Goal: Transaction & Acquisition: Purchase product/service

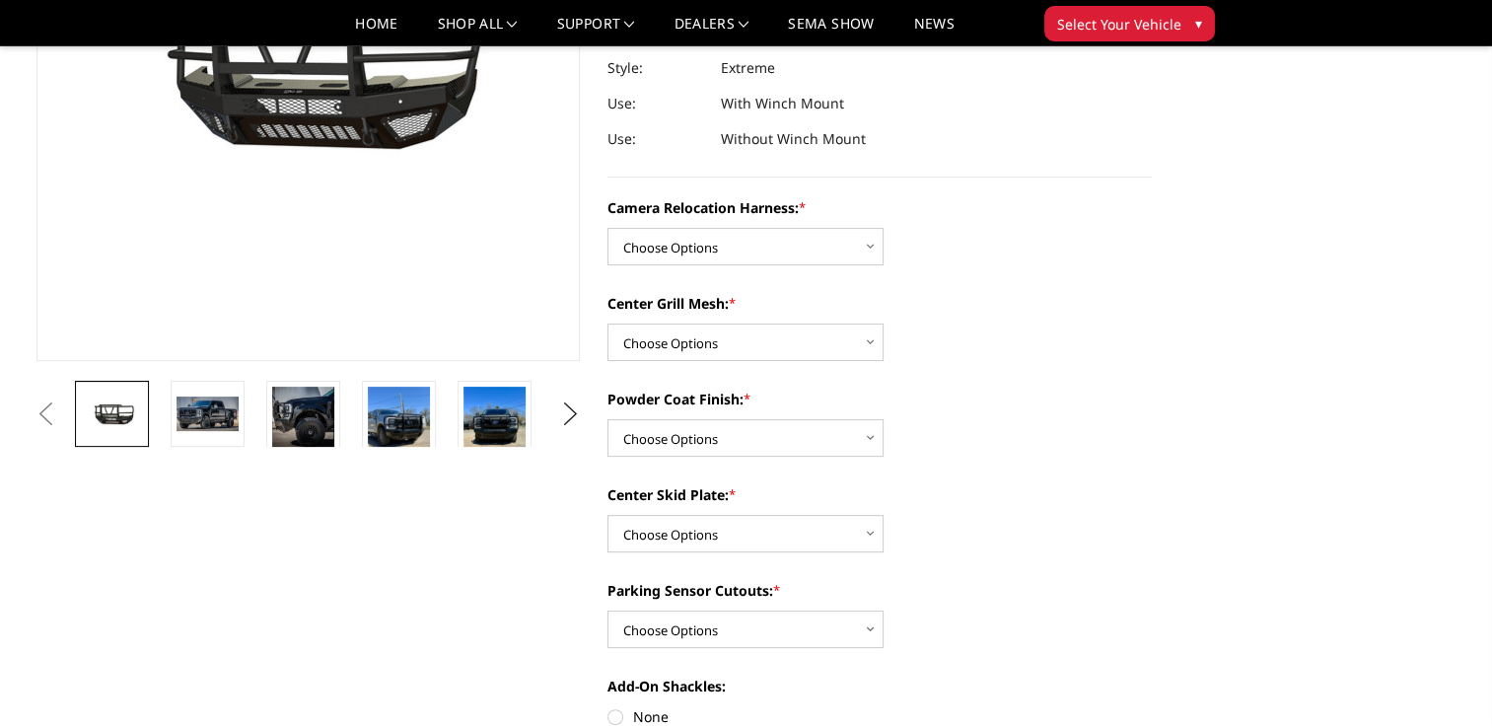
scroll to position [296, 0]
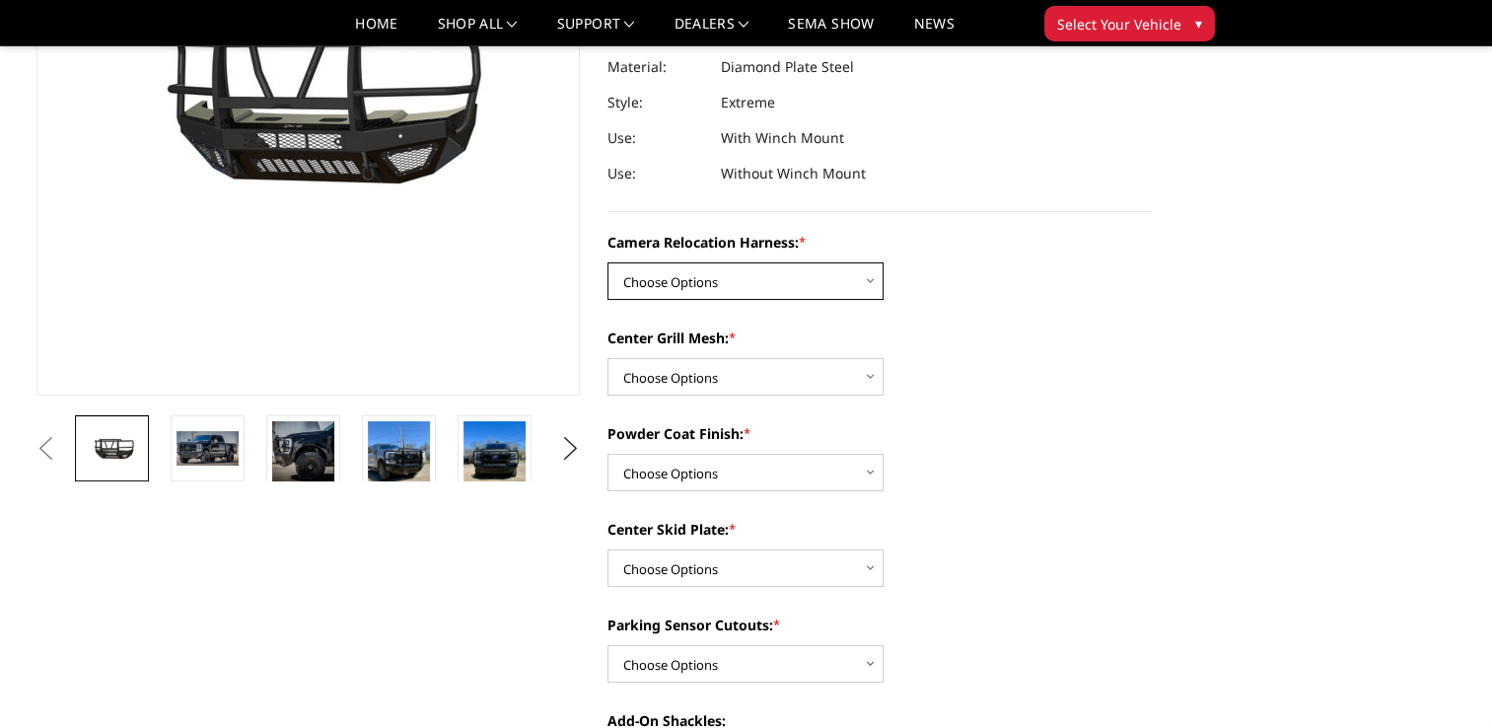
click at [870, 274] on select "Choose Options Without camera harness With camera harness" at bounding box center [746, 280] width 276 height 37
select select "3753"
click at [608, 262] on select "Choose Options Without camera harness With camera harness" at bounding box center [746, 280] width 276 height 37
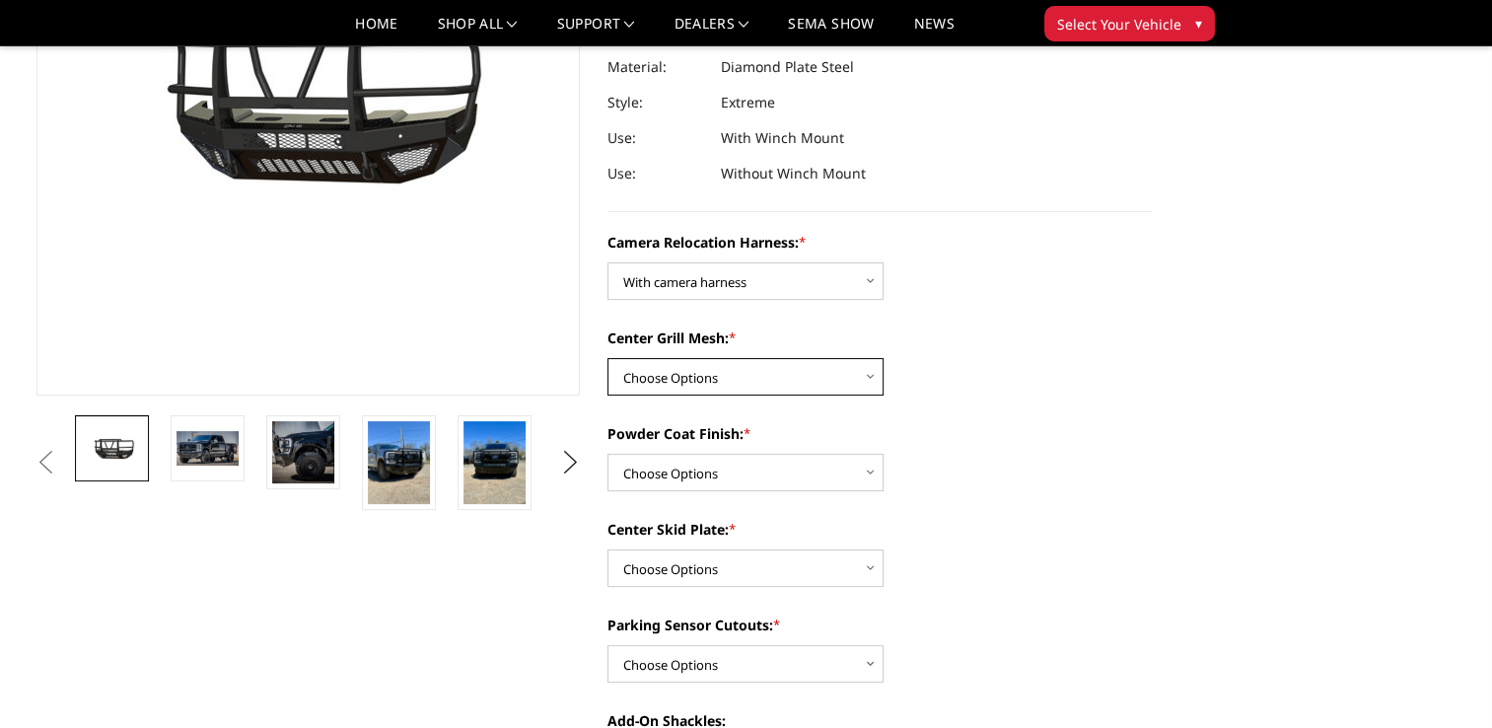
click at [808, 379] on select "Choose Options Without expanded metal With expanded metal" at bounding box center [746, 376] width 276 height 37
select select "3751"
click at [608, 358] on select "Choose Options Without expanded metal With expanded metal" at bounding box center [746, 376] width 276 height 37
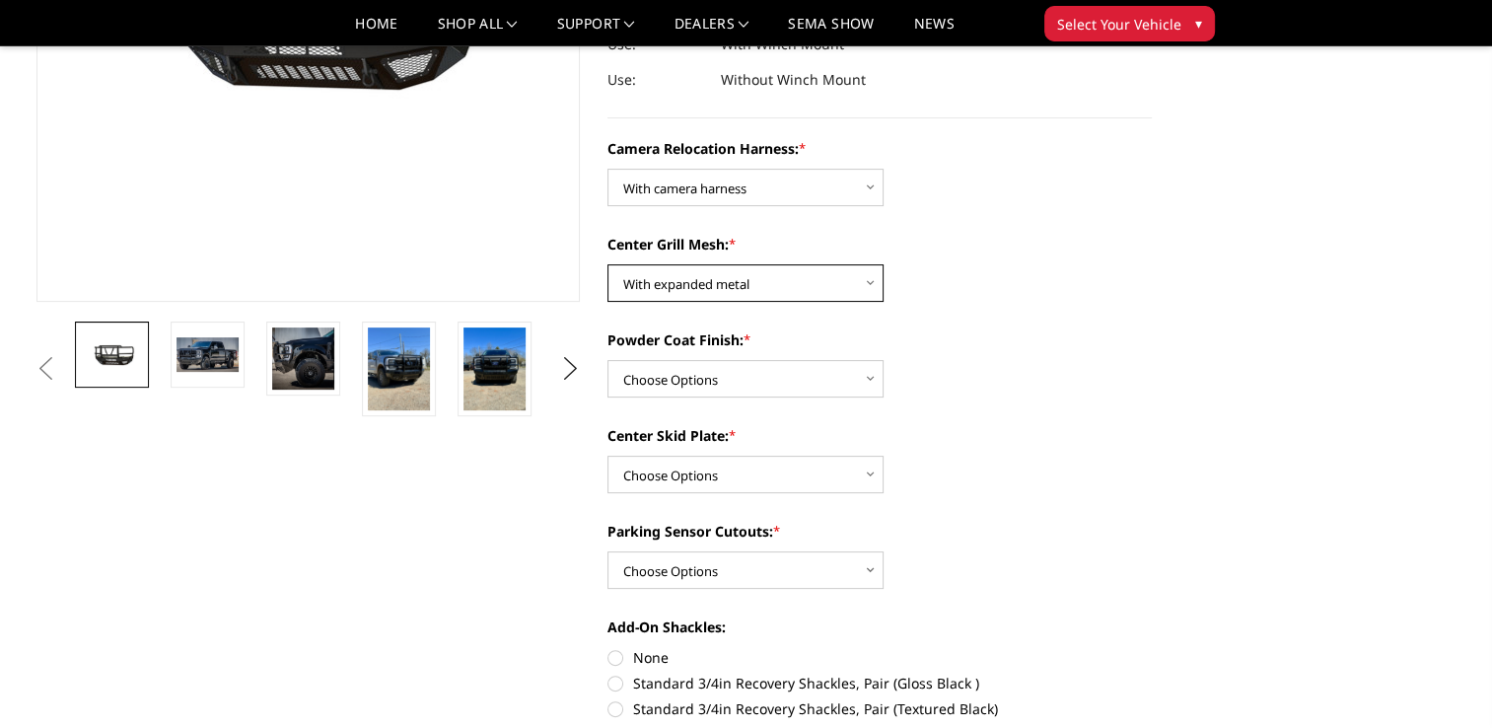
scroll to position [394, 0]
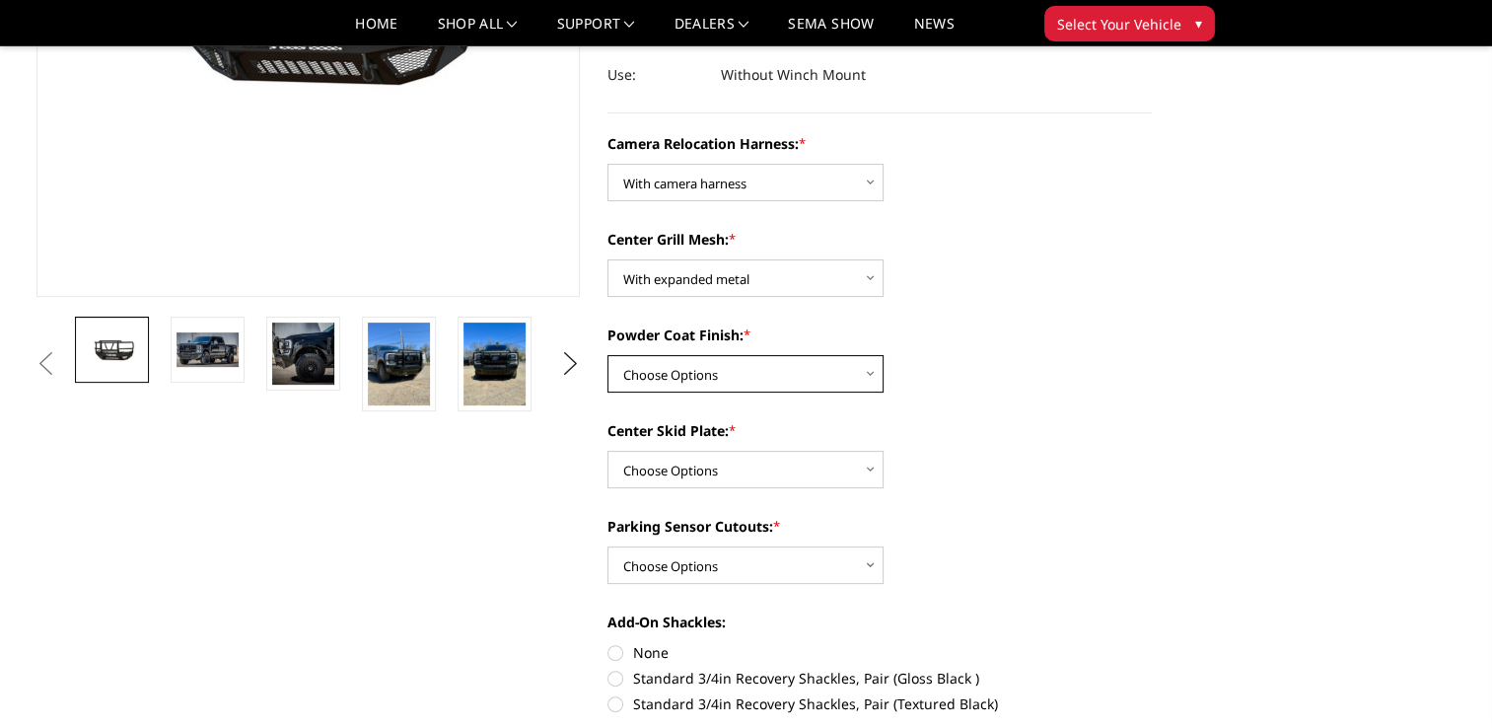
click at [866, 378] on select "Choose Options Textured Black Powder Coat Gloss Black Powder Coat Bare Metal" at bounding box center [746, 373] width 276 height 37
select select "3749"
click at [608, 355] on select "Choose Options Textured Black Powder Coat Gloss Black Powder Coat Bare Metal" at bounding box center [746, 373] width 276 height 37
click at [817, 466] on select "Choose Options Winch Mount Skid Plate Standard Skid Plate (included) 2" Receive…" at bounding box center [746, 469] width 276 height 37
select select "3745"
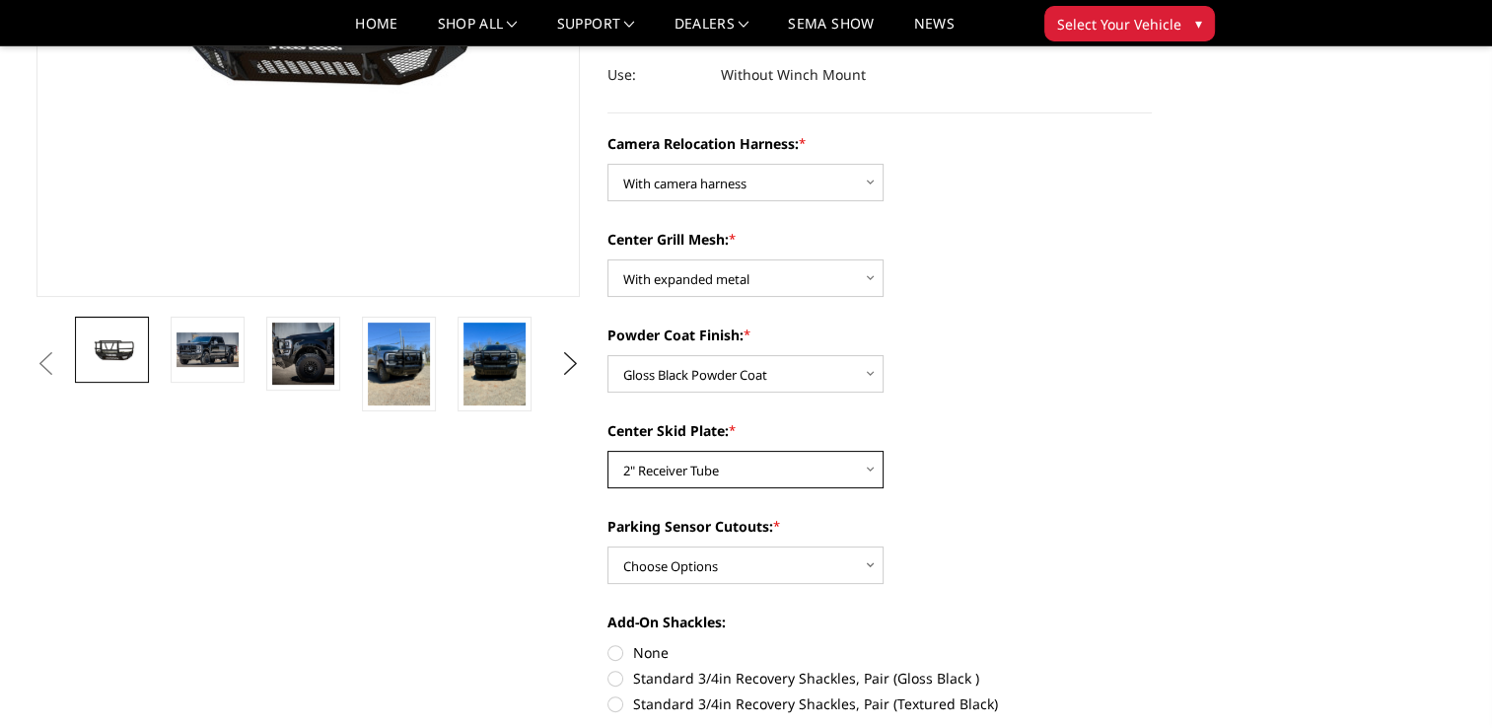
click at [608, 451] on select "Choose Options Winch Mount Skid Plate Standard Skid Plate (included) 2" Receive…" at bounding box center [746, 469] width 276 height 37
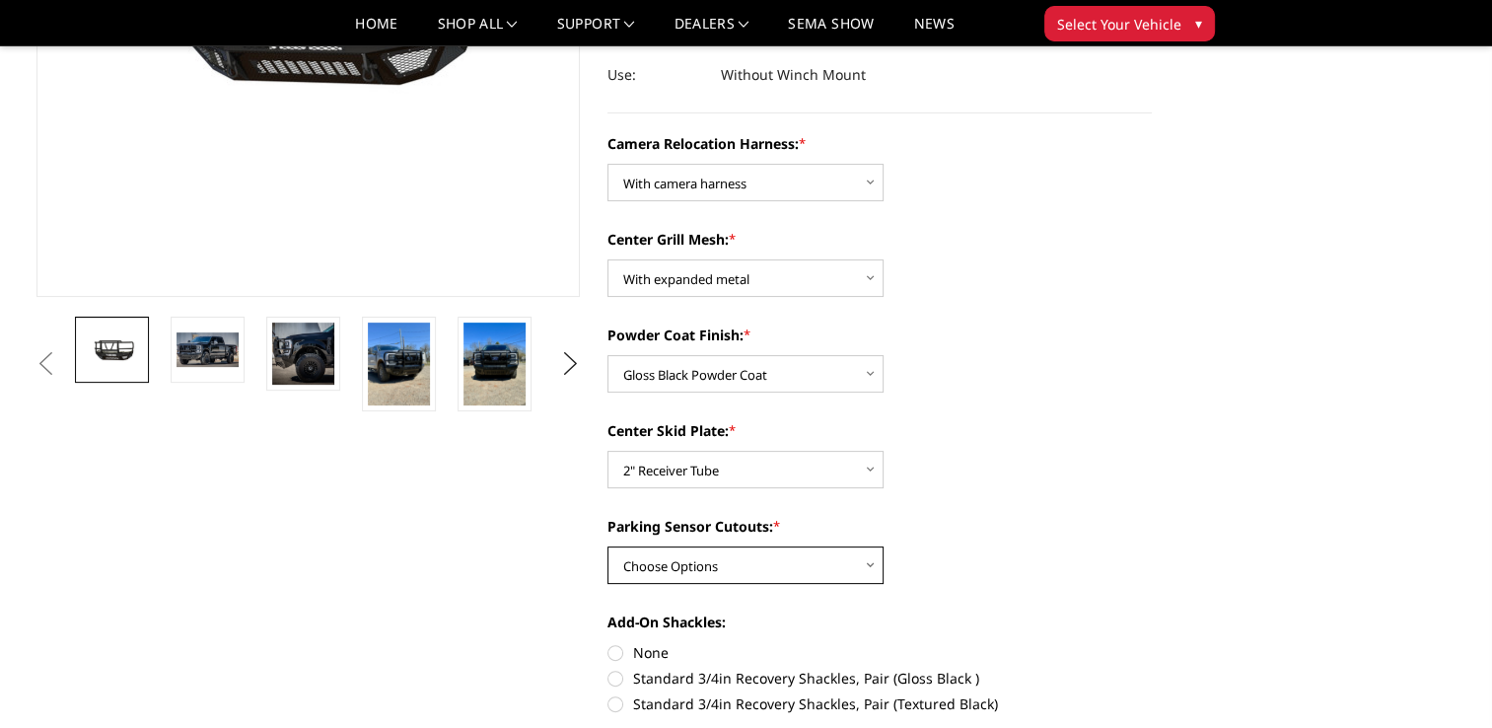
click at [858, 565] on select "Choose Options Yes - With Parking Sensor Cutouts" at bounding box center [746, 564] width 276 height 37
click at [622, 660] on label "None" at bounding box center [880, 652] width 544 height 21
click at [608, 643] on input "None" at bounding box center [608, 642] width 1 height 1
radio input "true"
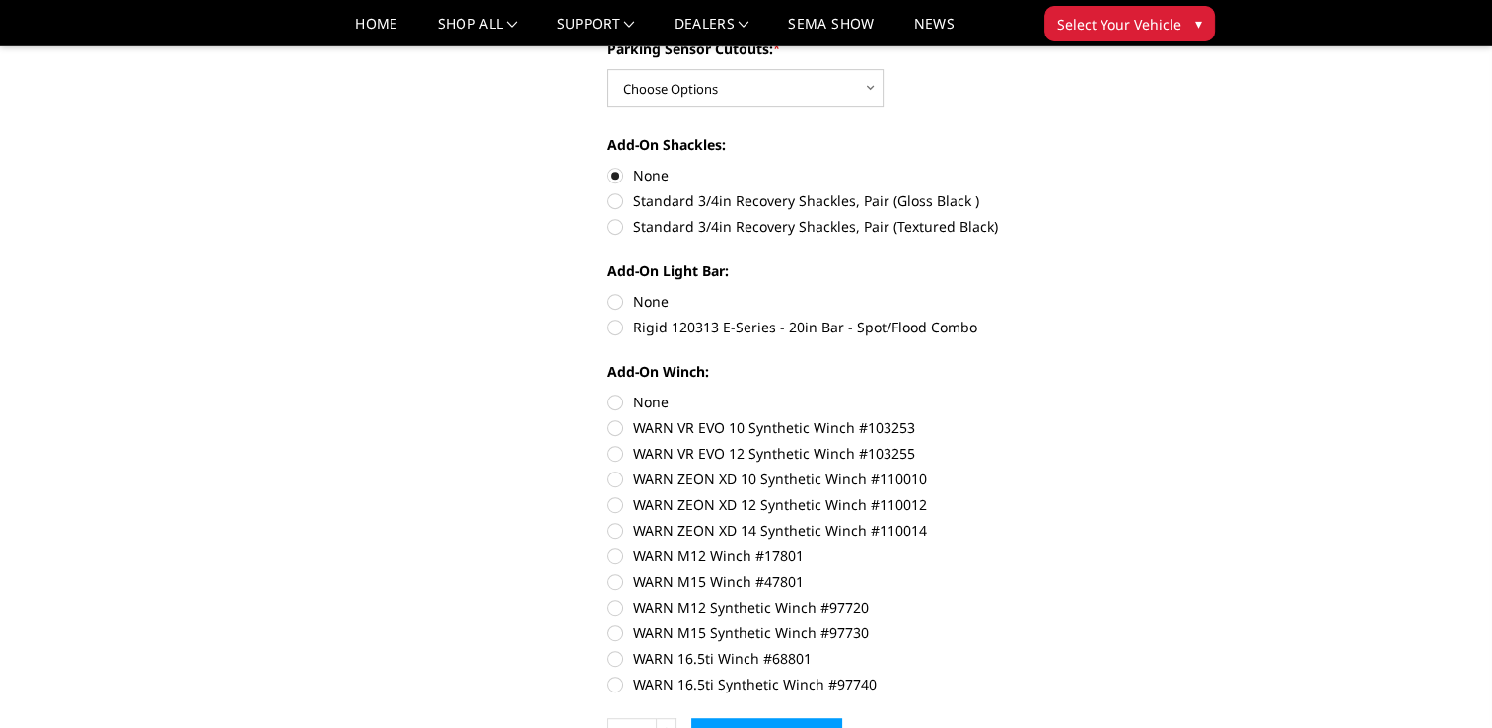
scroll to position [888, 0]
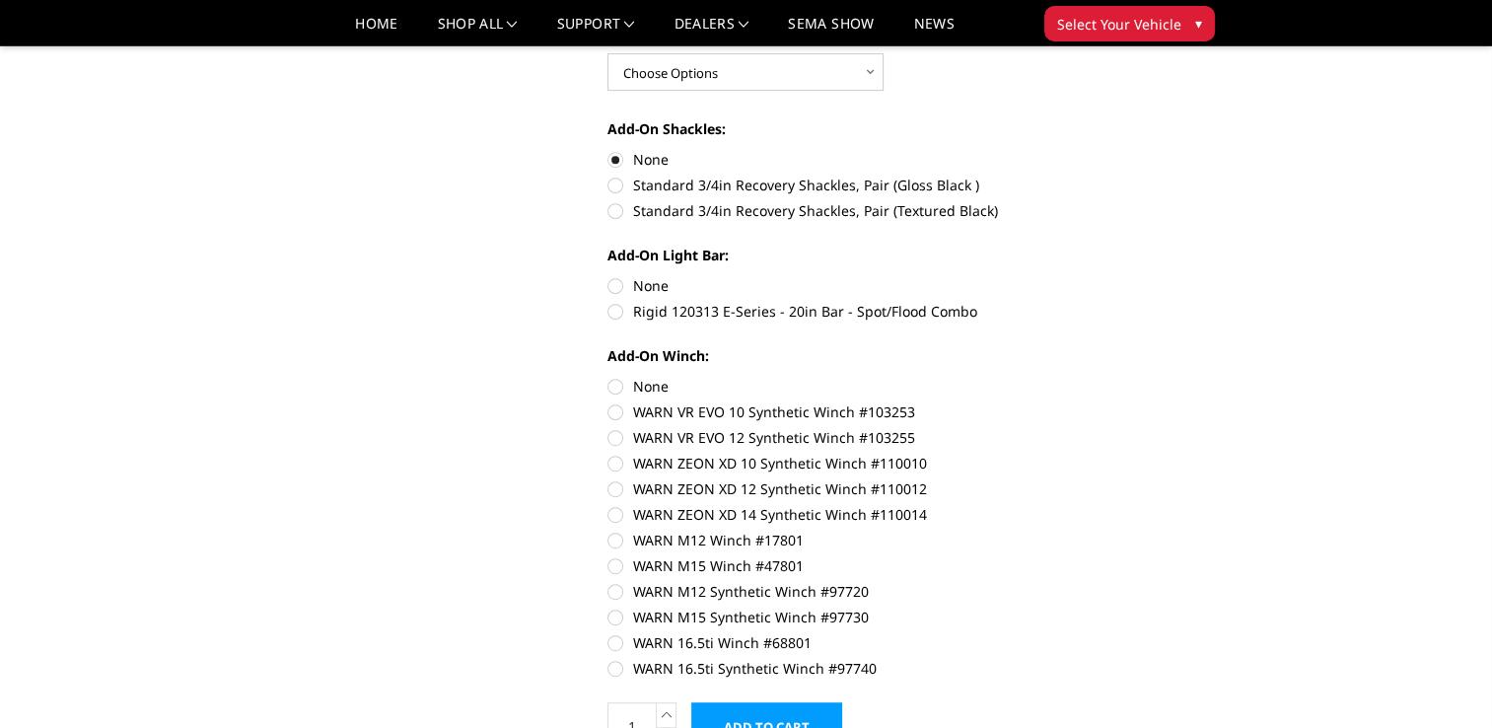
click at [611, 383] on label "None" at bounding box center [880, 386] width 544 height 21
click at [608, 377] on input "None" at bounding box center [608, 376] width 1 height 1
radio input "true"
click at [619, 286] on label "None" at bounding box center [880, 285] width 544 height 21
click at [608, 276] on input "None" at bounding box center [608, 275] width 1 height 1
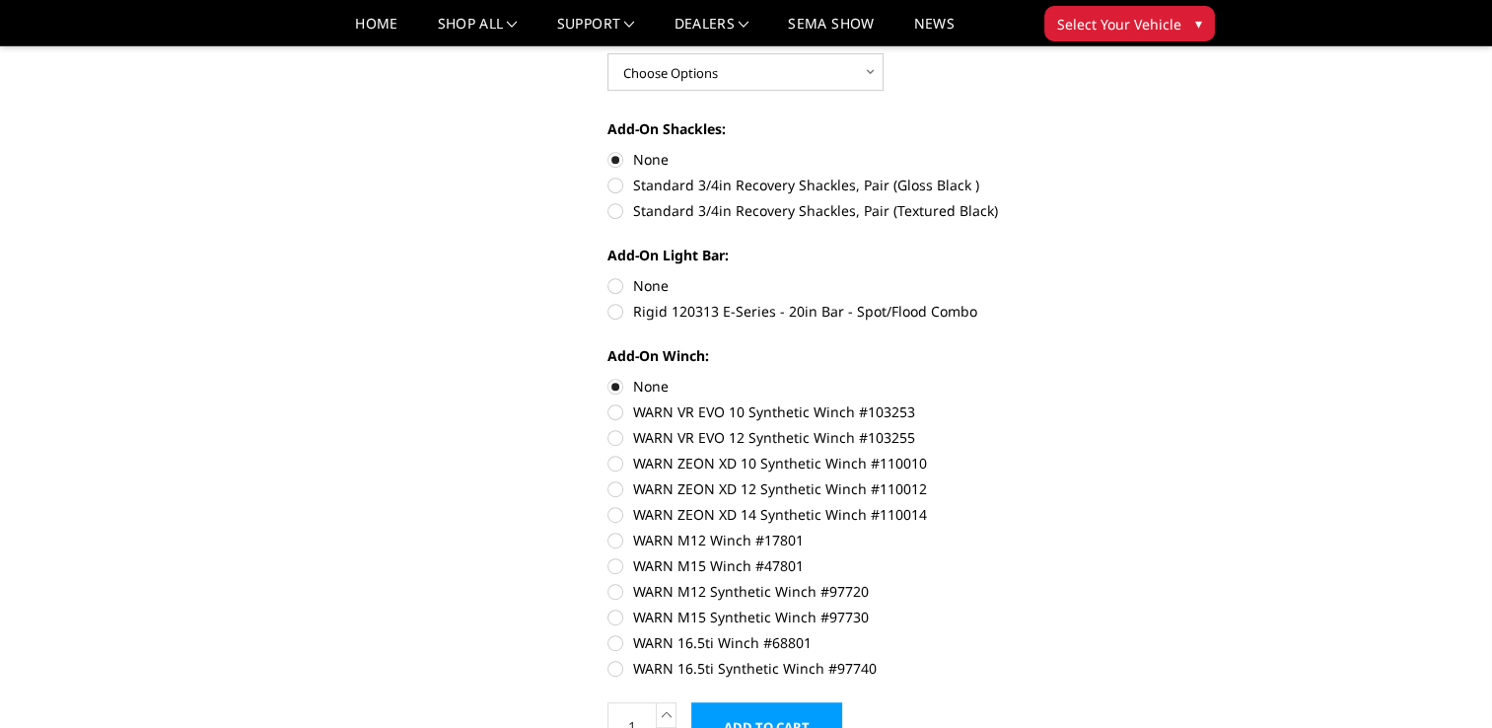
radio input "true"
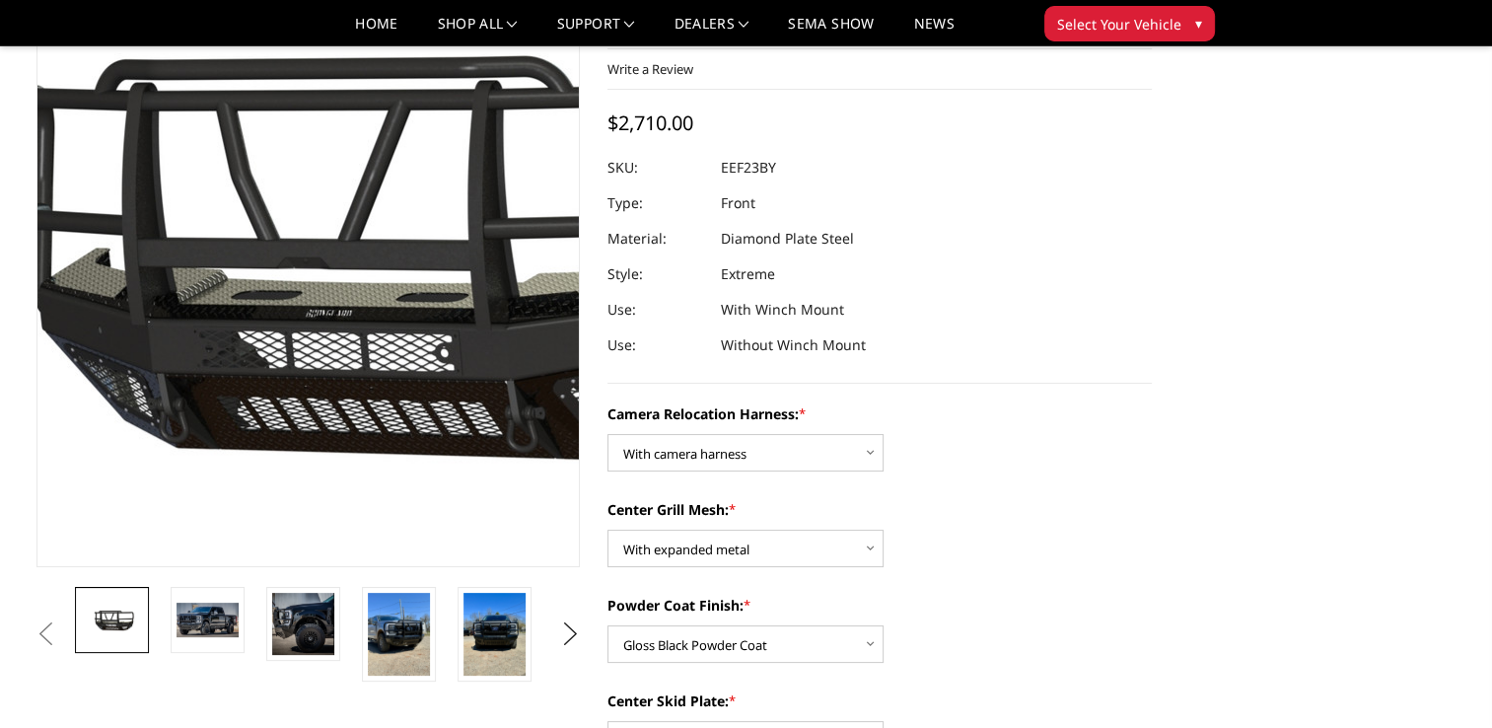
scroll to position [0, 0]
